Goal: Task Accomplishment & Management: Complete application form

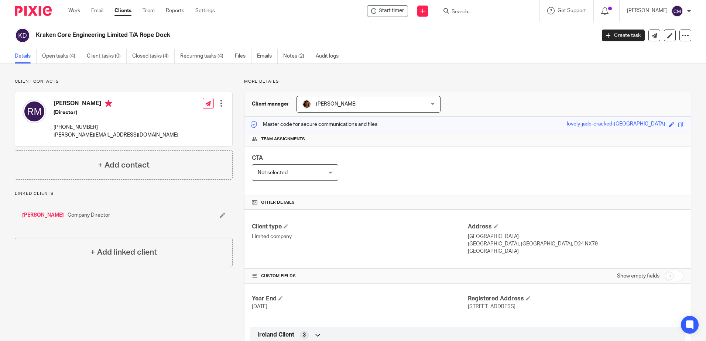
click at [127, 10] on link "Clients" at bounding box center [122, 10] width 17 height 7
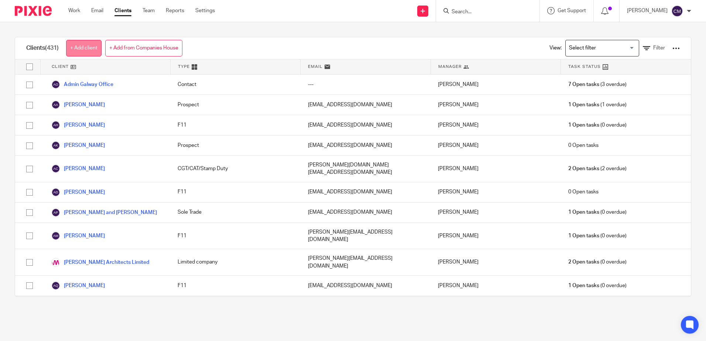
click at [87, 50] on link "+ Add client" at bounding box center [83, 48] width 35 height 17
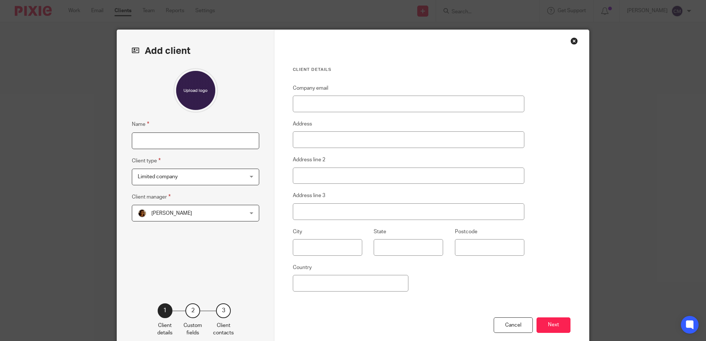
click at [156, 143] on input "Name" at bounding box center [195, 141] width 127 height 17
type input "[PERSON_NAME]"
click at [169, 184] on span "Limited company" at bounding box center [186, 177] width 97 height 16
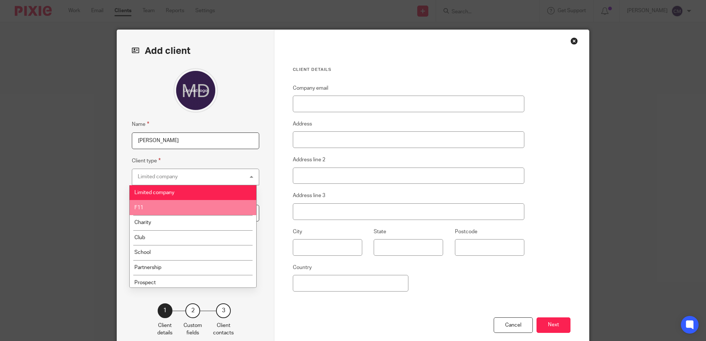
click at [166, 206] on li "F11" at bounding box center [193, 207] width 127 height 15
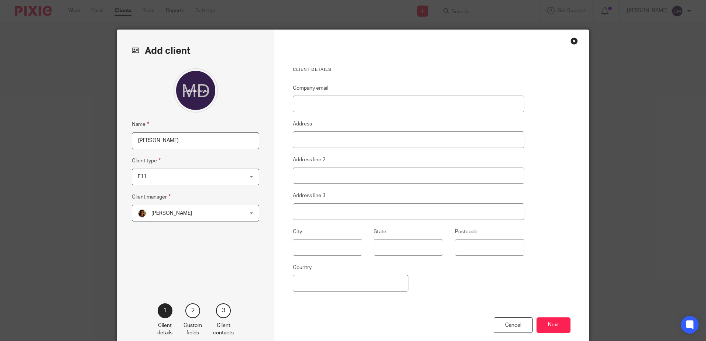
click at [176, 183] on span "F11" at bounding box center [186, 177] width 97 height 16
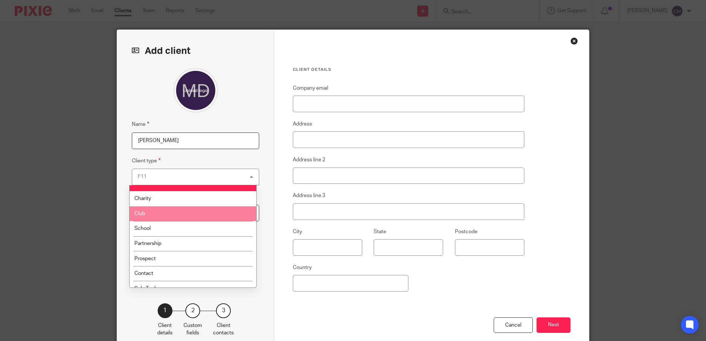
scroll to position [37, 0]
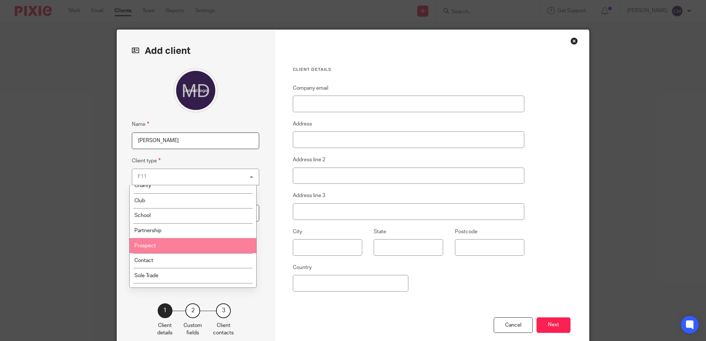
click at [158, 248] on li "Prospect" at bounding box center [193, 245] width 127 height 15
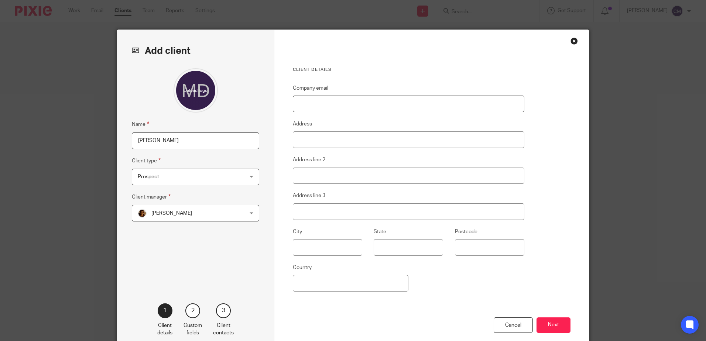
click at [326, 108] on input "Company email" at bounding box center [408, 104] width 231 height 17
click at [300, 105] on input "Company email" at bounding box center [408, 104] width 231 height 17
paste input "[EMAIL_ADDRESS][DOMAIN_NAME]"
type input "[EMAIL_ADDRESS][DOMAIN_NAME]"
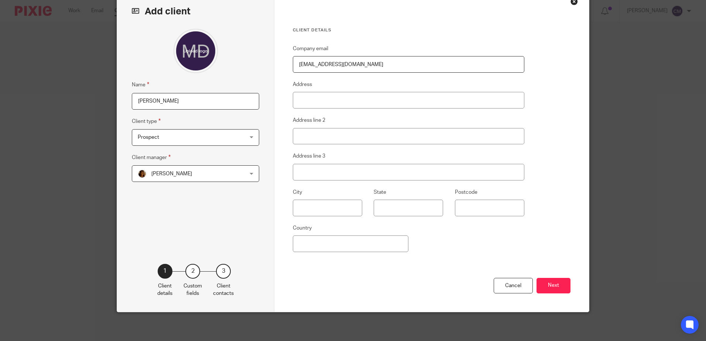
scroll to position [40, 0]
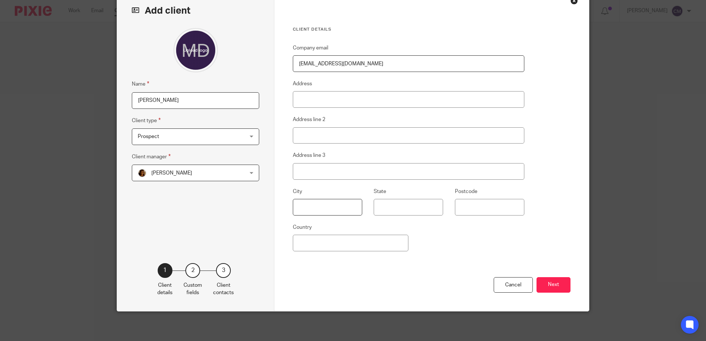
click at [305, 203] on input "text" at bounding box center [327, 207] width 69 height 17
type input "g"
type input "Galway"
click at [301, 238] on input "Country" at bounding box center [351, 243] width 116 height 17
type input "Ireland"
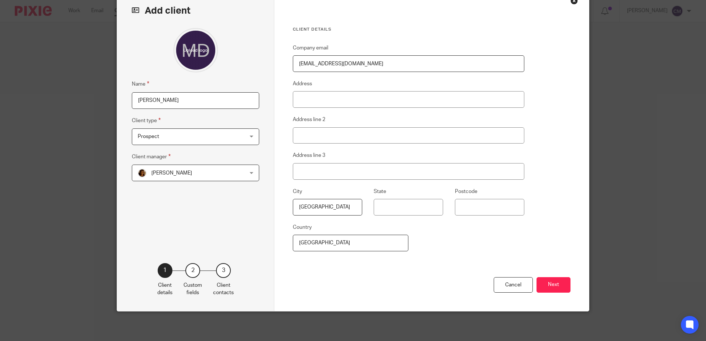
click at [330, 299] on div "Cancel Next" at bounding box center [432, 294] width 278 height 34
click at [544, 285] on button "Next" at bounding box center [553, 285] width 34 height 16
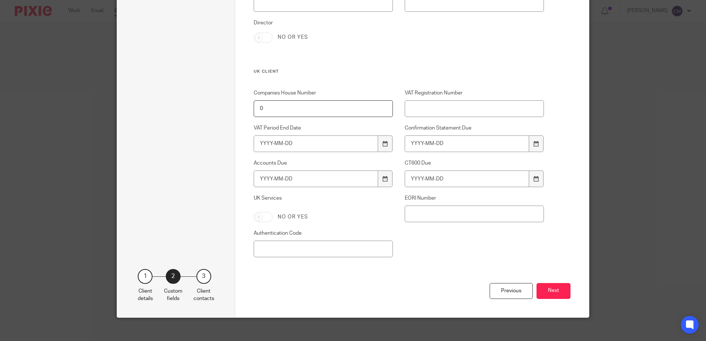
scroll to position [668, 0]
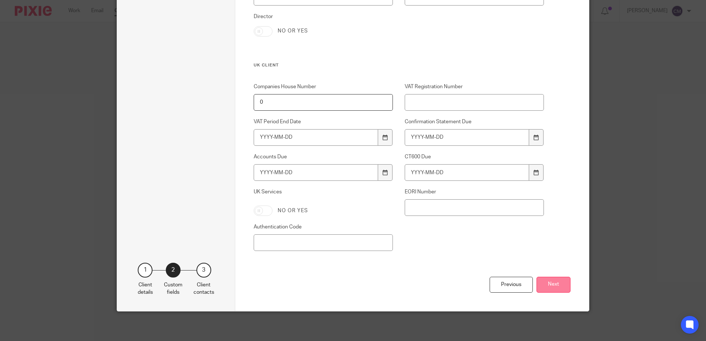
click at [549, 284] on button "Next" at bounding box center [553, 285] width 34 height 16
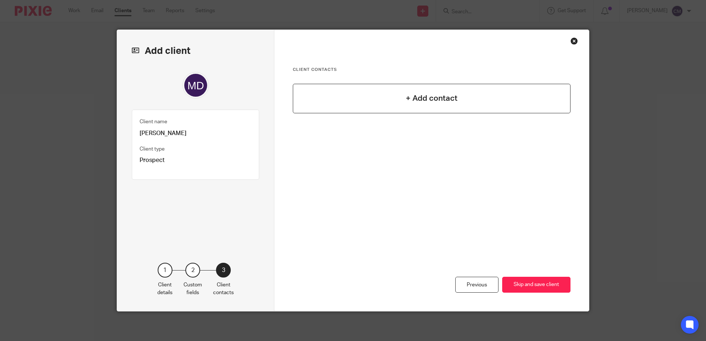
click at [445, 96] on h4 "+ Add contact" at bounding box center [432, 98] width 52 height 11
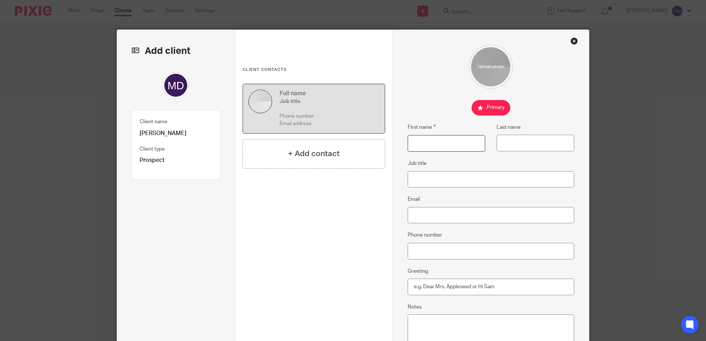
click at [444, 139] on input "First name" at bounding box center [447, 143] width 78 height 17
type input "Marco"
type input "Da Silva"
click at [421, 213] on input "Email" at bounding box center [491, 215] width 167 height 17
paste input "[EMAIL_ADDRESS][DOMAIN_NAME]"
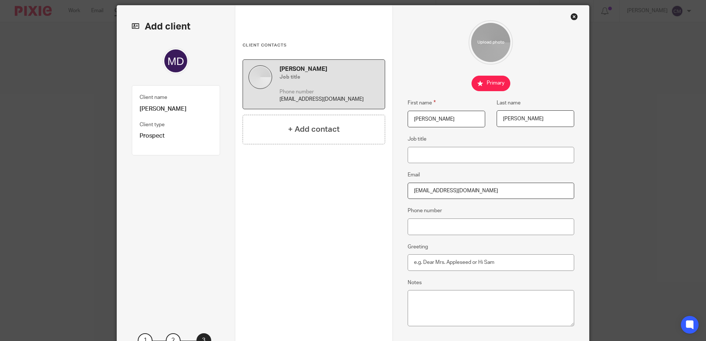
scroll to position [37, 0]
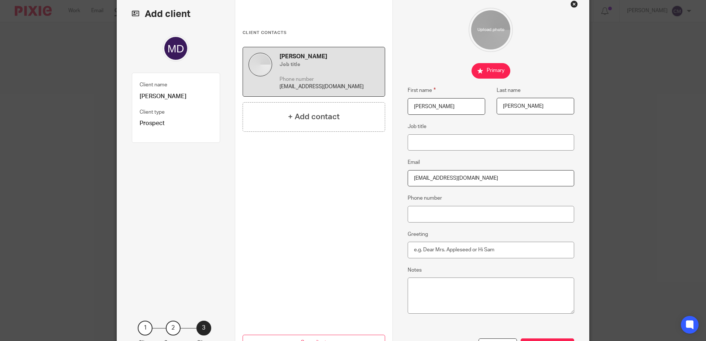
type input "[EMAIL_ADDRESS][DOMAIN_NAME]"
click at [447, 209] on input "Phone number" at bounding box center [491, 214] width 167 height 17
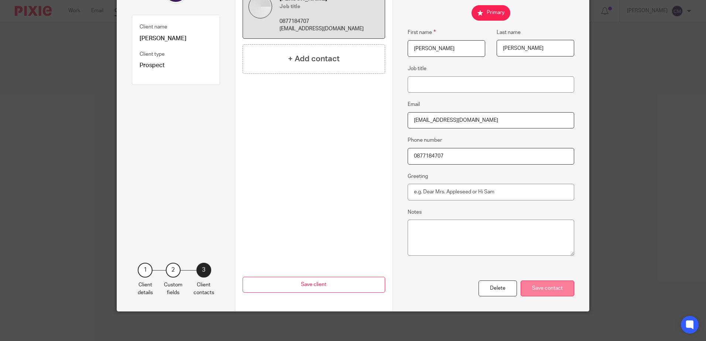
type input "0877184707"
click at [537, 286] on div "Save contact" at bounding box center [547, 289] width 54 height 16
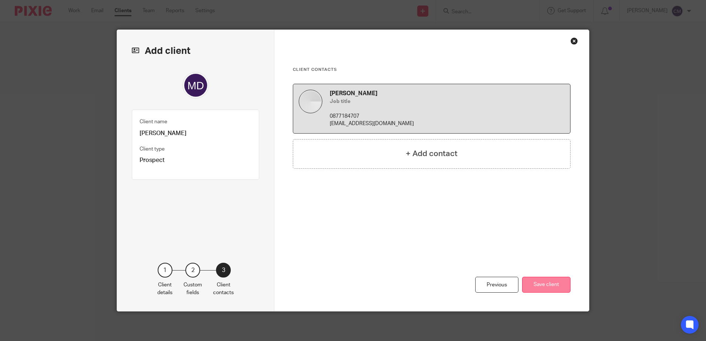
click at [542, 288] on button "Save client" at bounding box center [546, 285] width 48 height 16
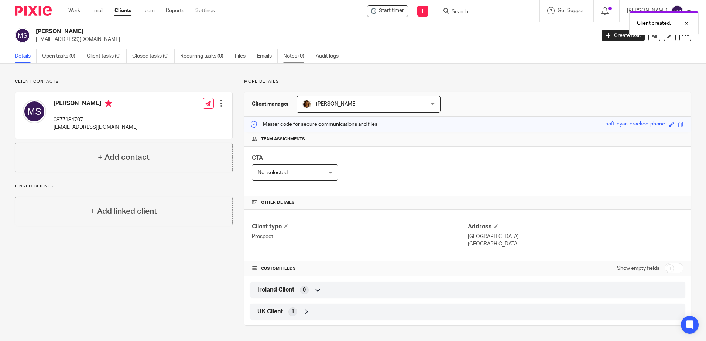
click at [296, 55] on link "Notes (0)" at bounding box center [296, 56] width 27 height 14
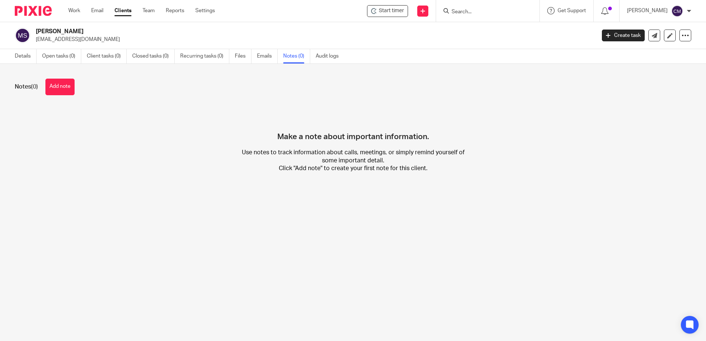
click at [57, 86] on button "Add note" at bounding box center [59, 87] width 29 height 17
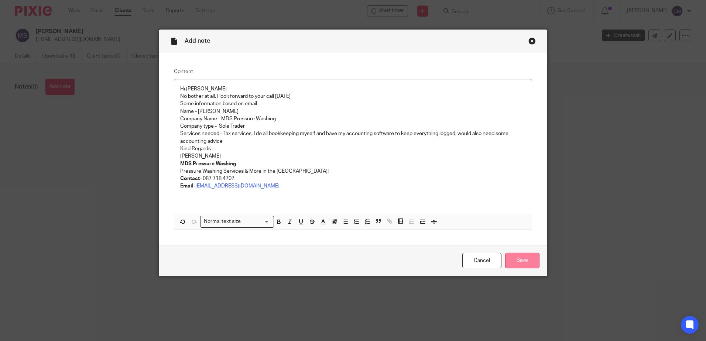
click at [514, 264] on input "Save" at bounding box center [522, 261] width 34 height 16
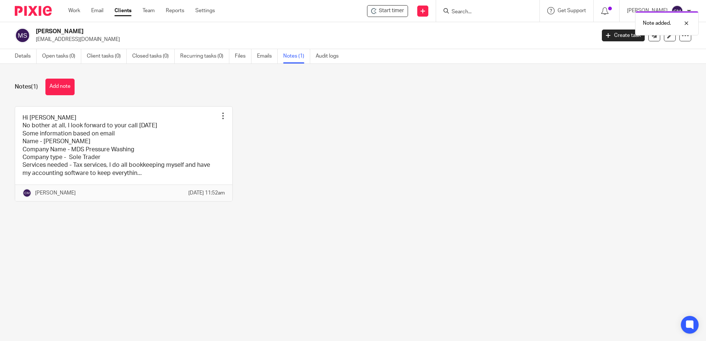
click at [431, 251] on main "[PERSON_NAME] [EMAIL_ADDRESS][DOMAIN_NAME] Create task Update from Companies Ho…" at bounding box center [353, 170] width 706 height 341
click at [341, 225] on div "Notes (1) Add note Hi [PERSON_NAME] No bother at all, I look forward to your ca…" at bounding box center [353, 146] width 706 height 164
